Goal: Transaction & Acquisition: Purchase product/service

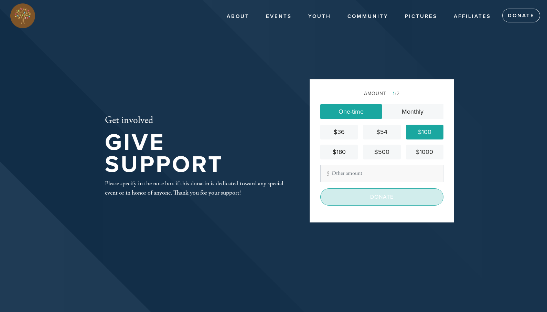
click at [370, 197] on input "Donate" at bounding box center [381, 196] width 123 height 17
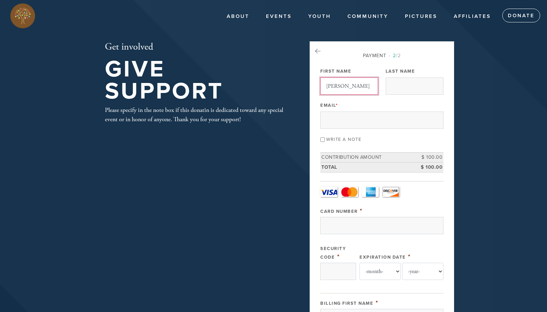
type input "[PERSON_NAME]"
type input "Salama"
type input "d"
type input "[EMAIL_ADDRESS][DOMAIN_NAME]"
click at [322, 140] on input "Write a note" at bounding box center [322, 139] width 4 height 4
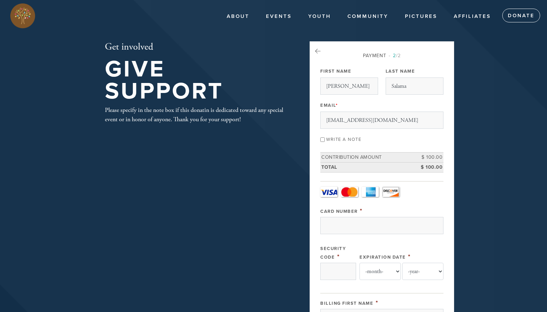
checkbox input "true"
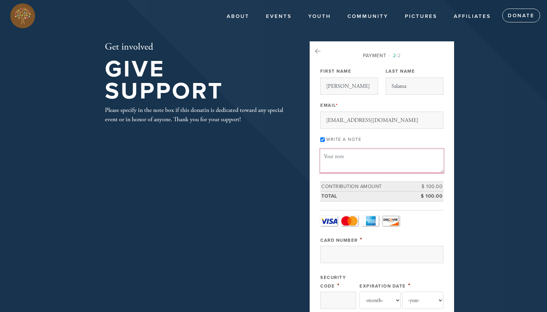
click at [345, 159] on textarea "Message or dedication" at bounding box center [381, 160] width 123 height 23
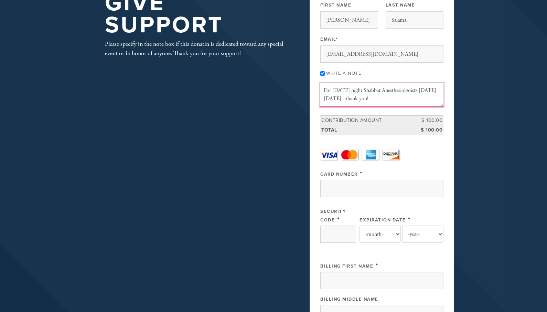
scroll to position [68, 0]
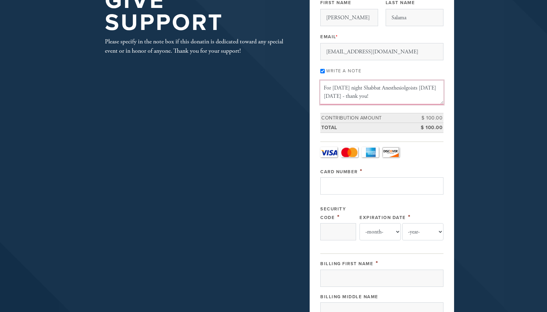
type textarea "For [DATE] night Shabbat Anesthesiolgoists [DATE][DATE] - thank you!"
click at [356, 185] on input "Card Number" at bounding box center [381, 185] width 123 height 17
type input "[CREDIT_CARD_NUMBER]"
type input "7190"
select select "12"
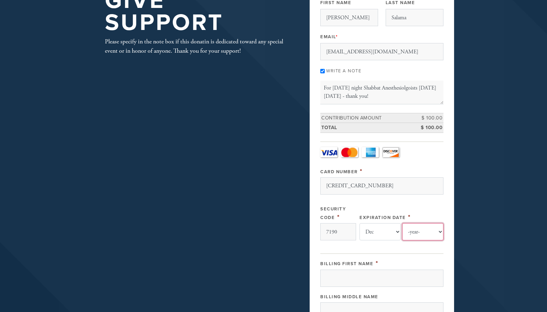
select select "2026"
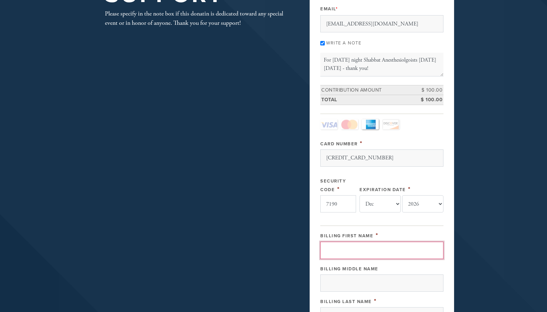
scroll to position [113, 0]
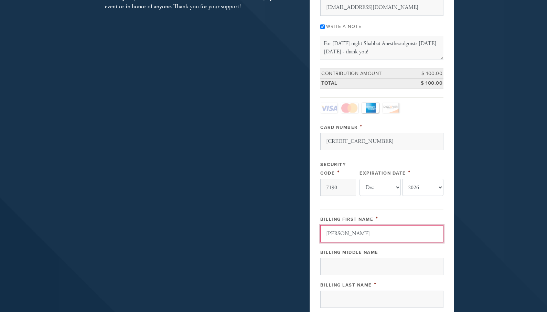
type input "[PERSON_NAME]"
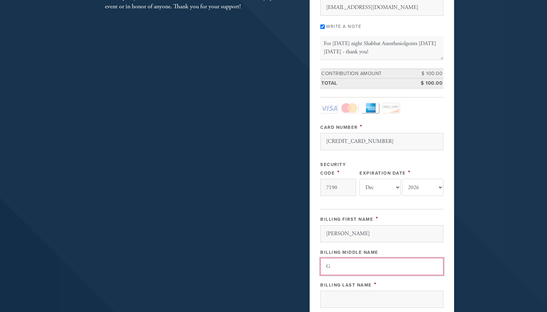
type input "G"
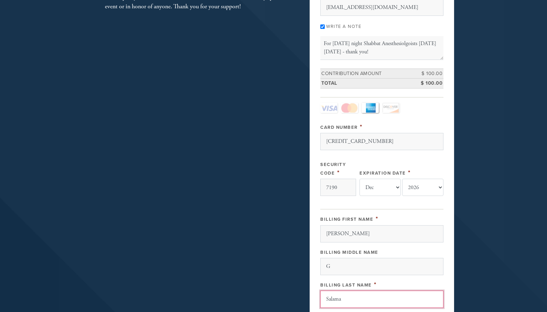
type input "Salama"
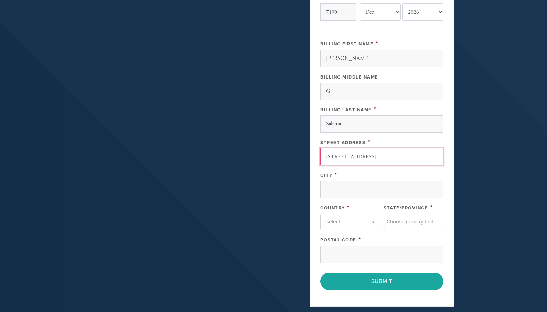
type input "[STREET_ADDRESS]"
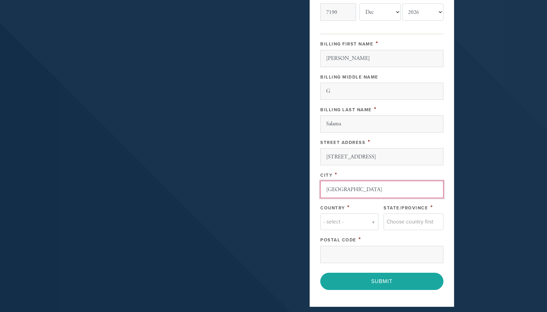
type input "[GEOGRAPHIC_DATA]"
type input "M"
type input "MI"
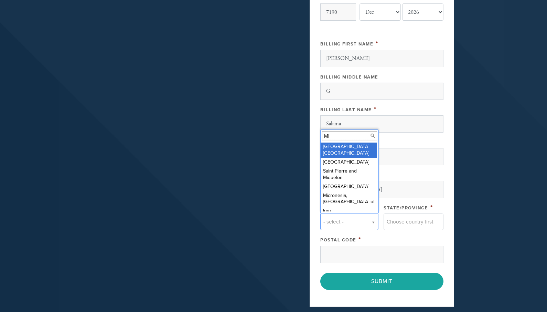
type input "M"
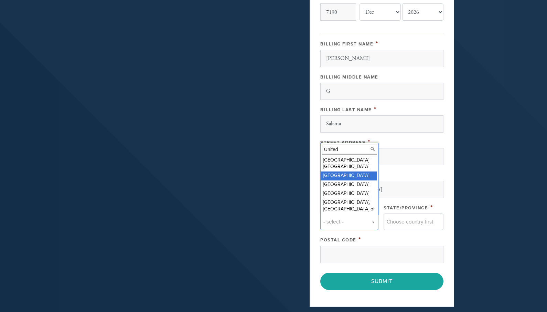
type input "United"
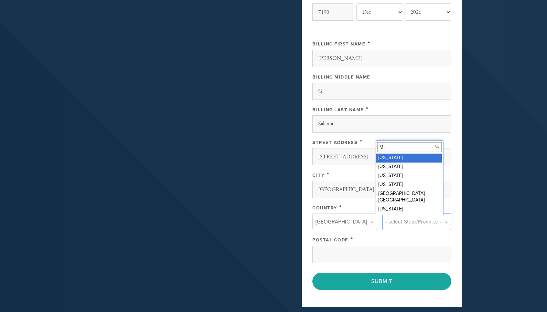
type input "MI"
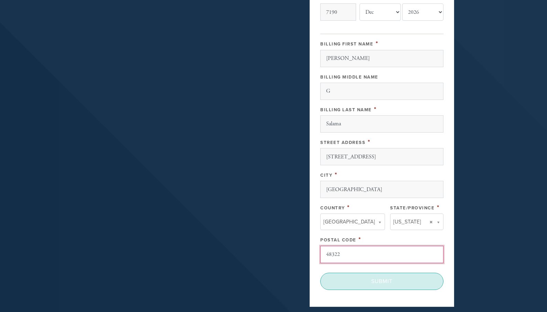
type input "48322"
click at [374, 283] on input "Submit" at bounding box center [381, 280] width 123 height 17
